Goal: Task Accomplishment & Management: Manage account settings

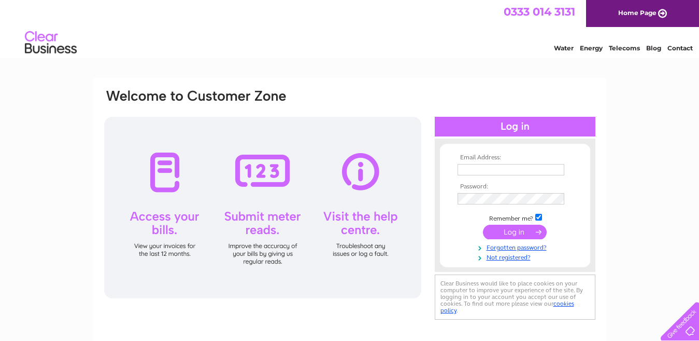
type input "[EMAIL_ADDRESS][DOMAIN_NAME]"
click at [513, 230] on input "submit" at bounding box center [515, 232] width 64 height 15
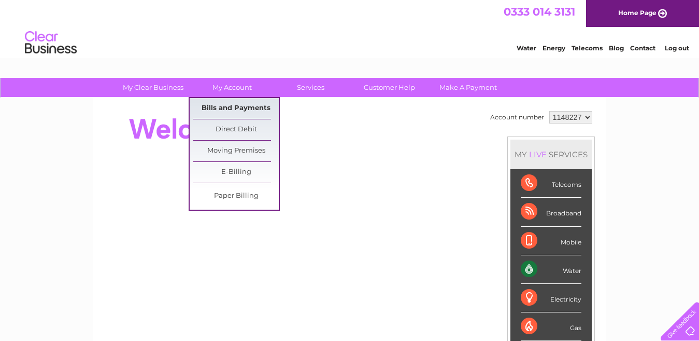
click at [233, 107] on link "Bills and Payments" at bounding box center [236, 108] width 86 height 21
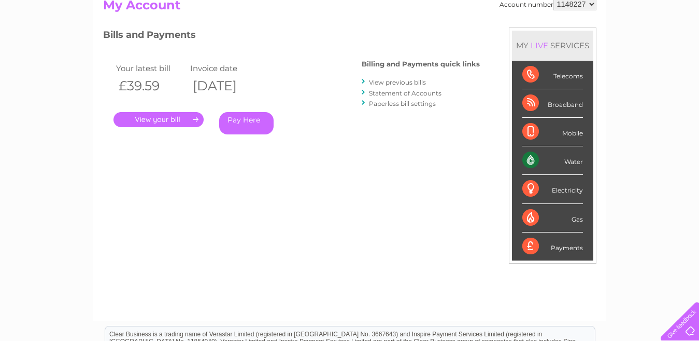
scroll to position [124, 0]
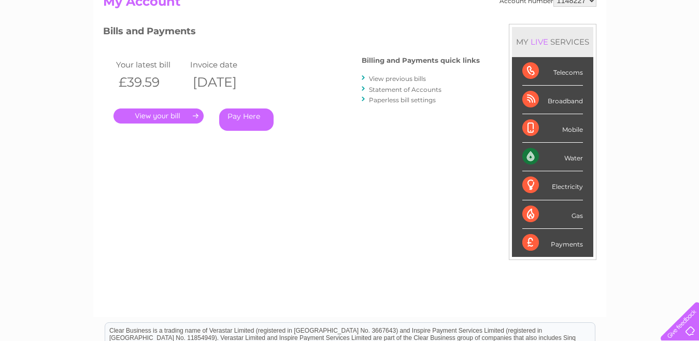
click at [161, 114] on link "." at bounding box center [159, 115] width 90 height 15
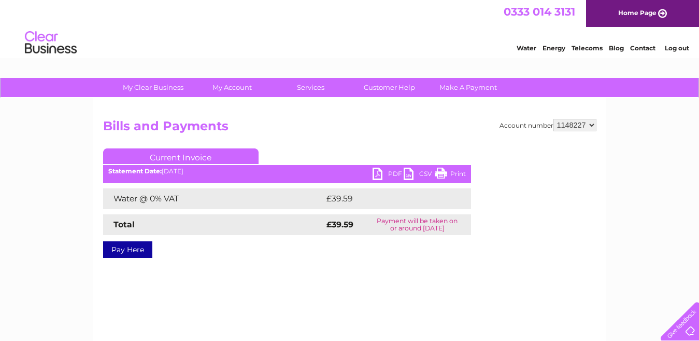
click at [378, 172] on link "PDF" at bounding box center [388, 174] width 31 height 15
